Goal: Task Accomplishment & Management: Manage account settings

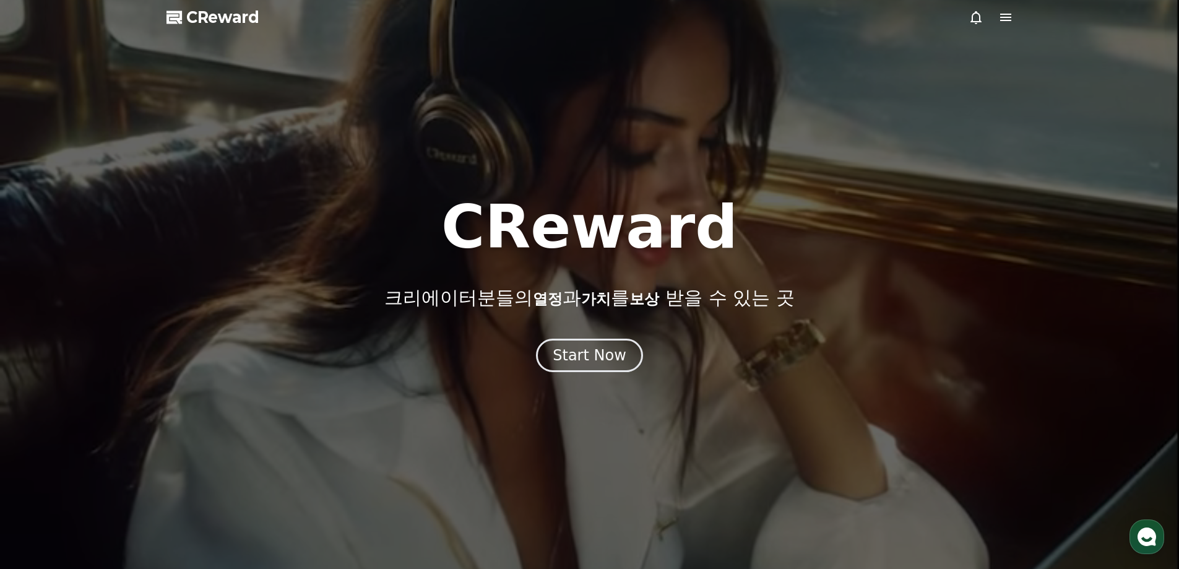
click at [590, 365] on button "Start Now" at bounding box center [589, 354] width 107 height 33
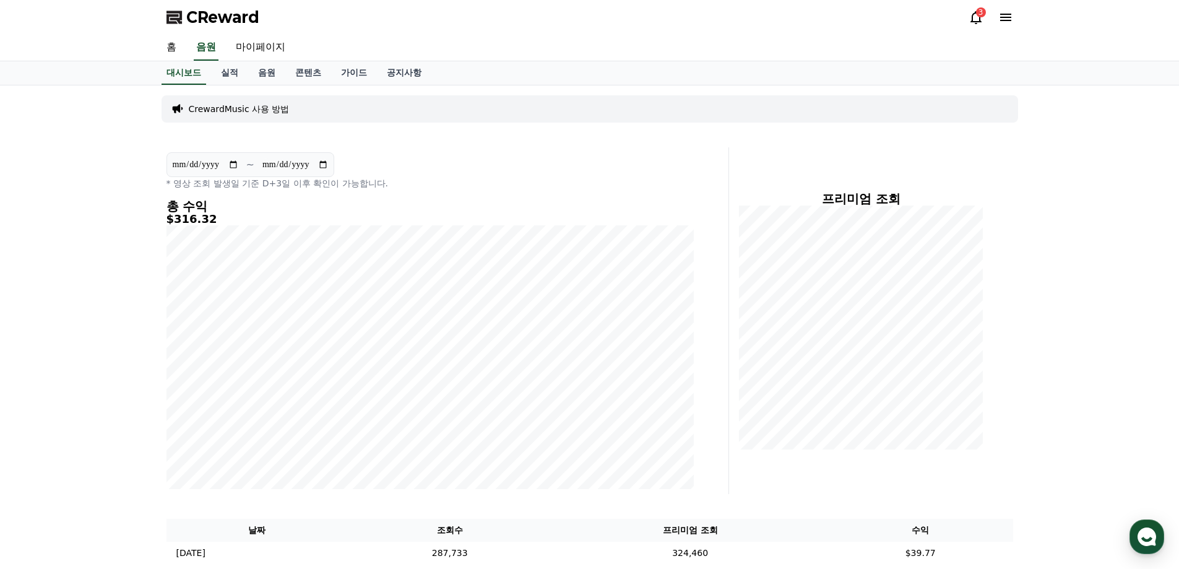
click at [234, 162] on input "**********" at bounding box center [205, 165] width 67 height 14
click at [398, 150] on div "**********" at bounding box center [429, 320] width 537 height 346
click at [968, 14] on icon at bounding box center [975, 17] width 15 height 15
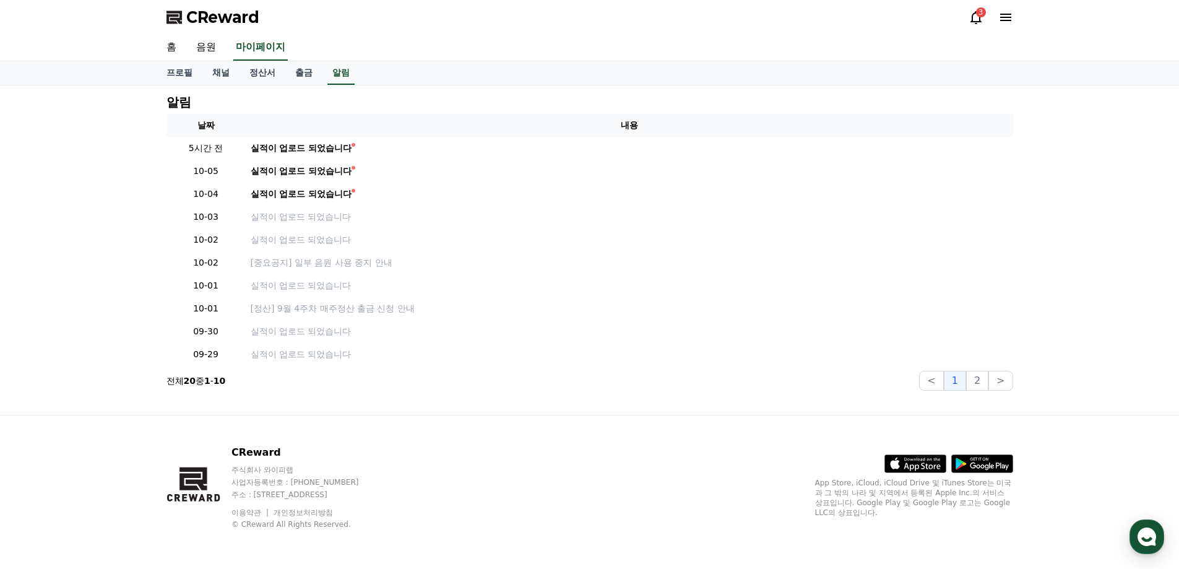
click at [974, 14] on icon at bounding box center [975, 17] width 15 height 15
click at [293, 72] on link "출금" at bounding box center [303, 73] width 37 height 24
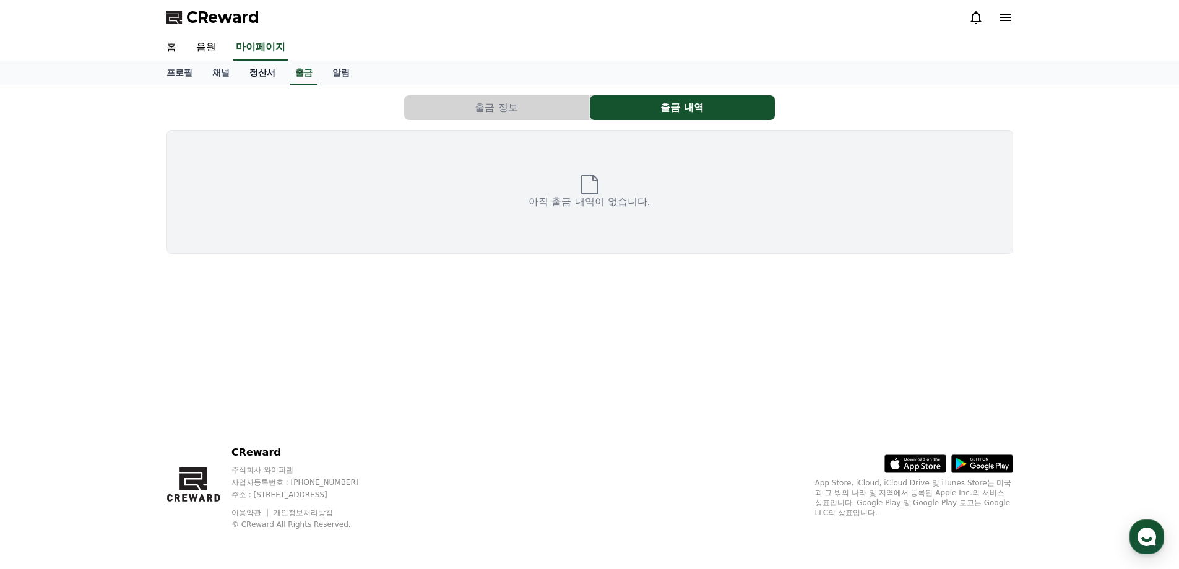
click at [279, 72] on link "정산서" at bounding box center [262, 73] width 46 height 24
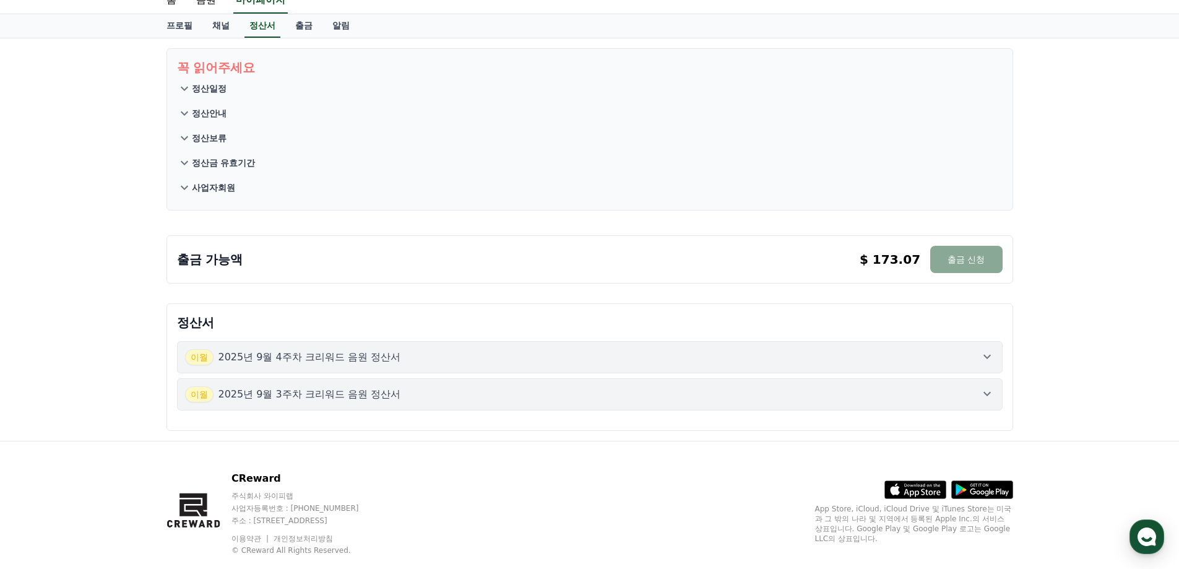
scroll to position [73, 0]
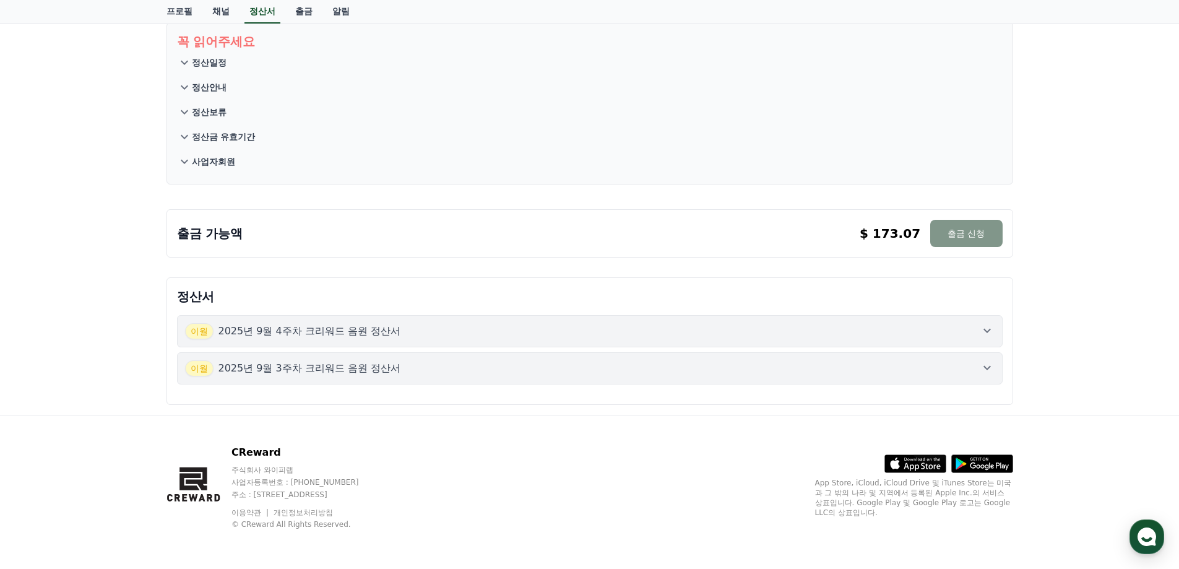
click at [952, 221] on button "출금 신청" at bounding box center [966, 233] width 72 height 27
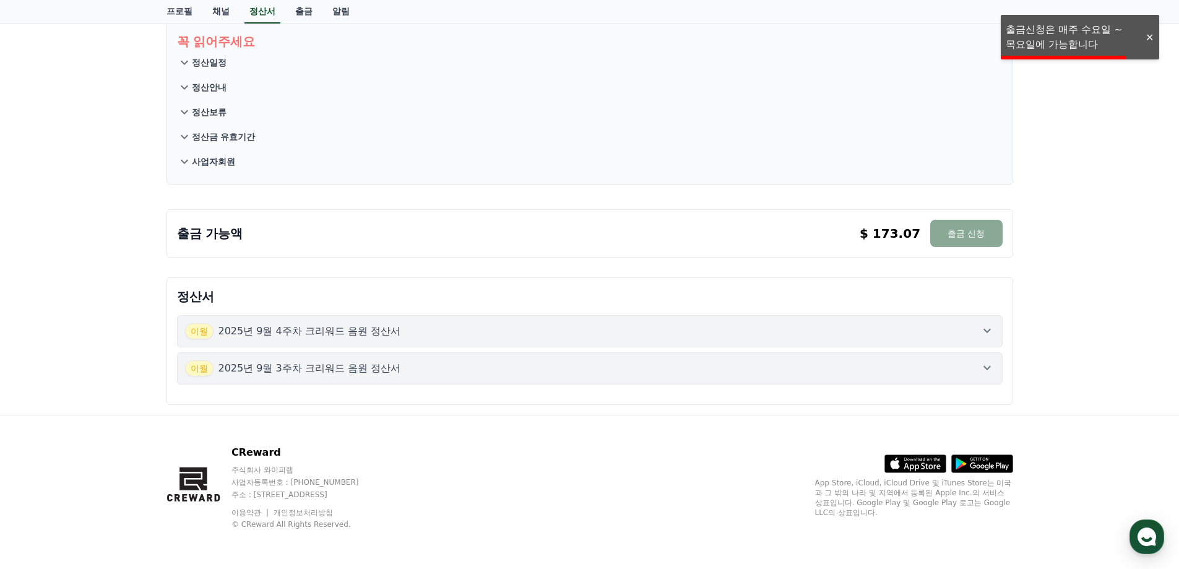
click at [1101, 204] on div "꼭 읽어주세요 정산일정 정산안내 정산보류 정산금 유효기간 사업자회원 출금 가능액 $ 173.07 출금 신청 $ 173.07 출금 신청 정산서 …" at bounding box center [589, 213] width 1179 height 402
click at [1155, 38] on div at bounding box center [1149, 38] width 20 height 12
